Goal: Complete application form

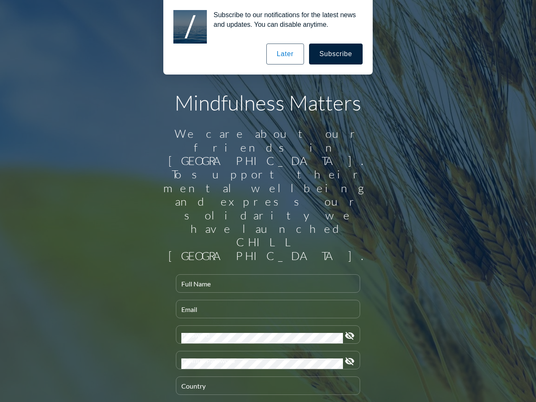
click at [265, 282] on input "Full Name" at bounding box center [267, 287] width 173 height 10
click at [265, 307] on input "Email" at bounding box center [267, 312] width 173 height 10
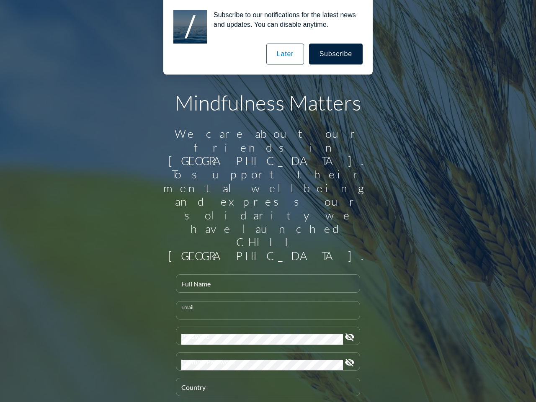
click at [265, 327] on div "Password" at bounding box center [262, 336] width 162 height 18
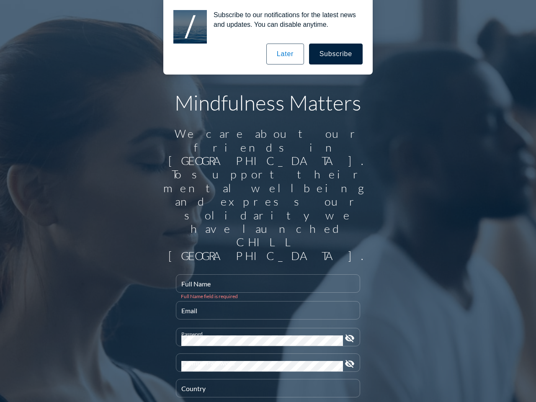
click at [346, 333] on icon "visibility_off" at bounding box center [350, 338] width 10 height 10
click at [265, 354] on div "Confirm Password" at bounding box center [262, 363] width 162 height 18
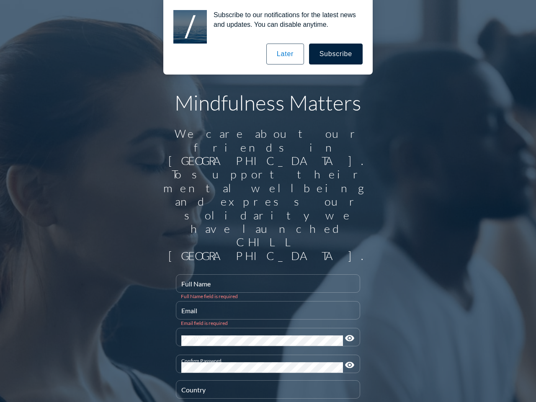
click at [346, 360] on icon "visibility" at bounding box center [350, 365] width 10 height 10
click at [265, 381] on div "Country" at bounding box center [267, 390] width 173 height 18
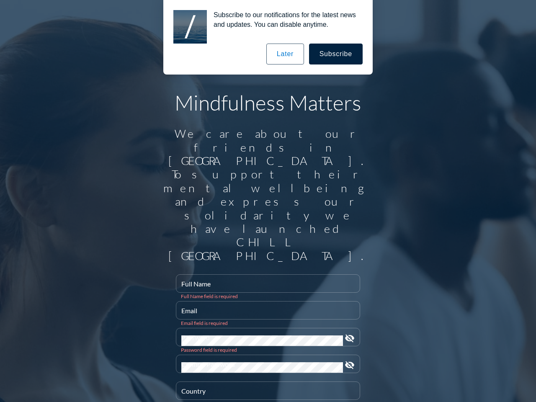
click at [336, 54] on button "Subscribe" at bounding box center [336, 54] width 54 height 21
